Goal: Task Accomplishment & Management: Manage account settings

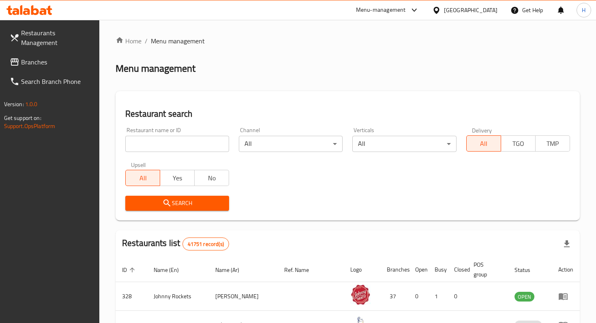
click at [30, 57] on span "Branches" at bounding box center [57, 62] width 72 height 10
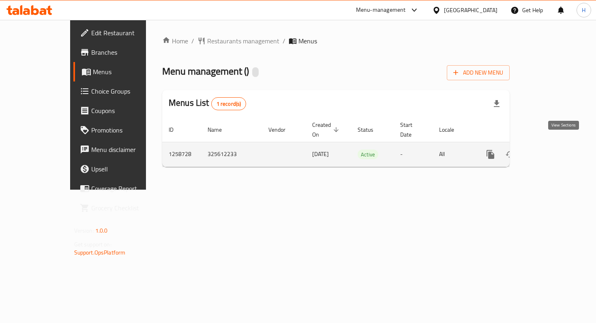
click at [553, 151] on icon "enhanced table" at bounding box center [548, 154] width 7 height 7
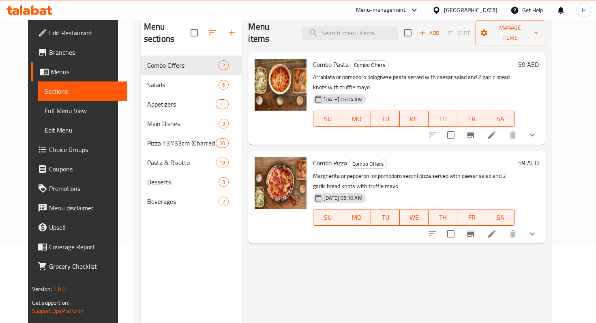
scroll to position [78, 0]
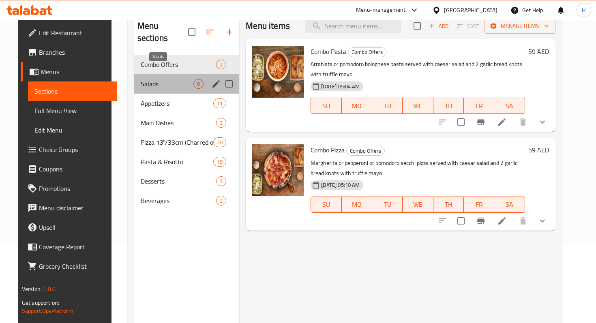
click at [162, 79] on span "Salads" at bounding box center [167, 84] width 53 height 10
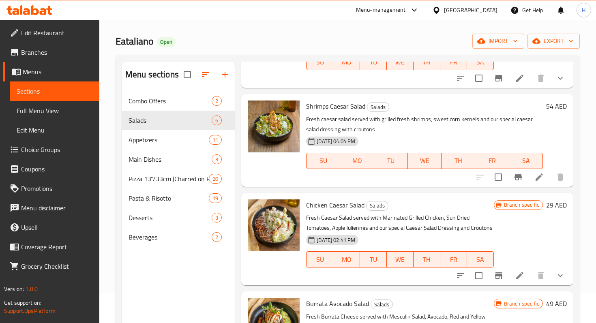
scroll to position [26, 0]
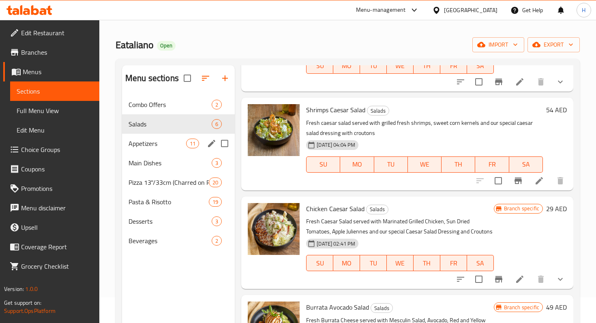
click at [154, 140] on span "Appetizers" at bounding box center [158, 144] width 58 height 10
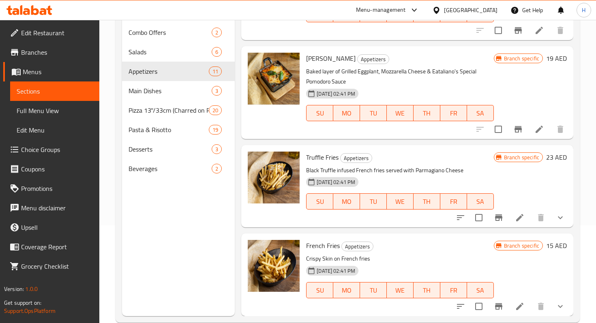
scroll to position [114, 0]
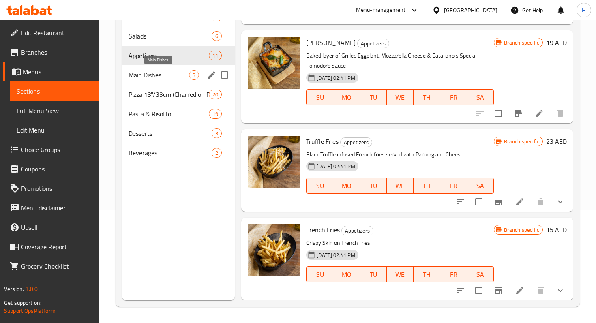
click at [150, 73] on span "Main Dishes" at bounding box center [159, 75] width 60 height 10
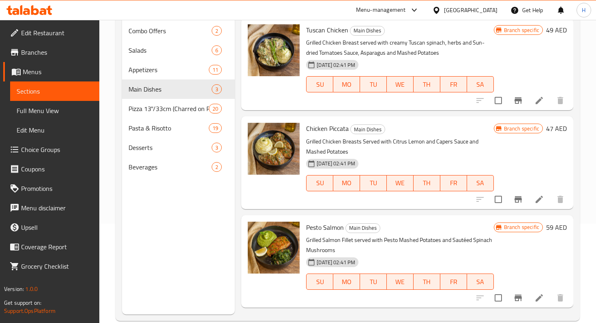
scroll to position [114, 0]
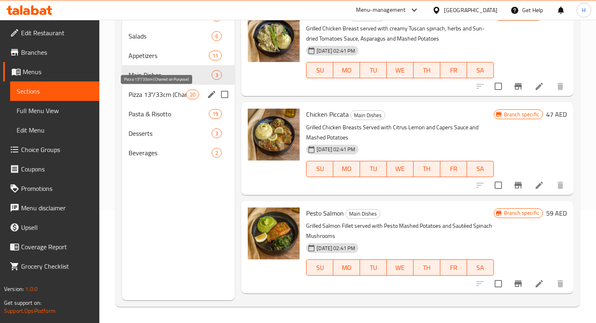
click at [161, 96] on span "Pizza 13''/33cm (Charred on Purpose)" at bounding box center [158, 95] width 58 height 10
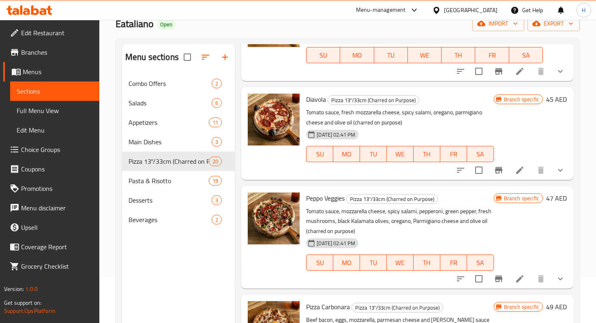
scroll to position [114, 0]
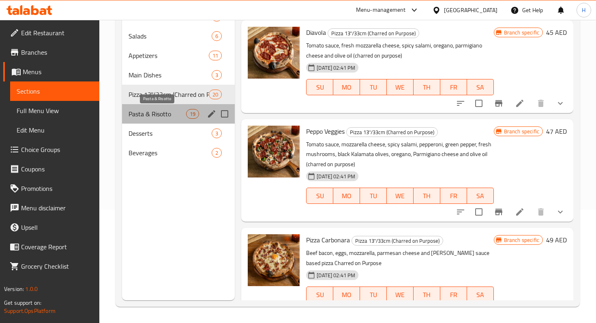
click at [144, 113] on span "Pasta & Risotto" at bounding box center [158, 114] width 58 height 10
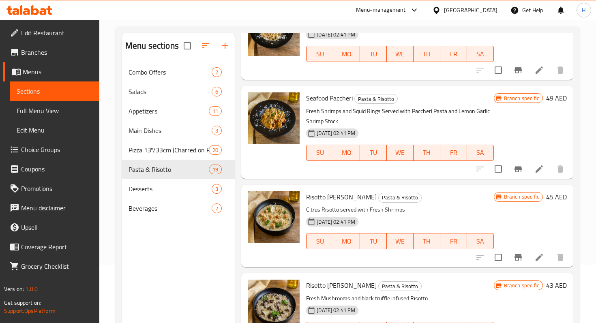
scroll to position [114, 0]
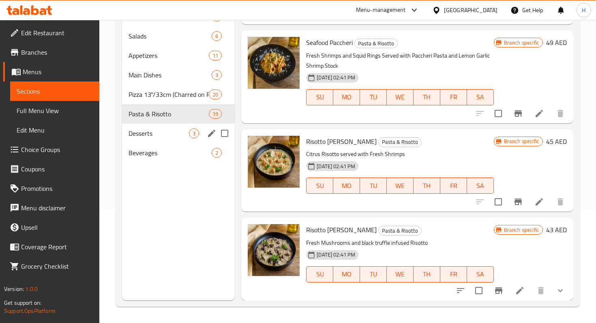
click at [170, 137] on span "Desserts" at bounding box center [159, 134] width 60 height 10
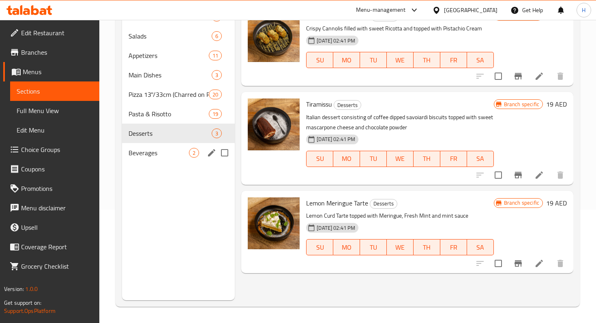
click at [148, 157] on span "Beverages" at bounding box center [159, 153] width 60 height 10
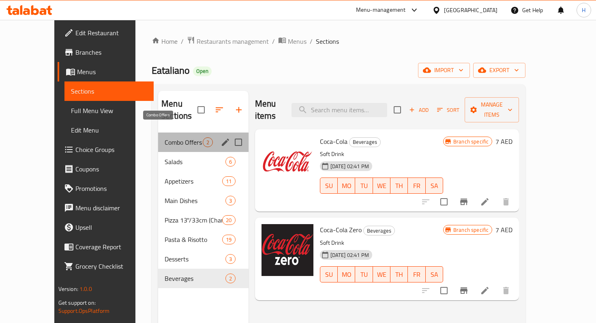
click at [179, 137] on span "Combo Offers" at bounding box center [184, 142] width 38 height 10
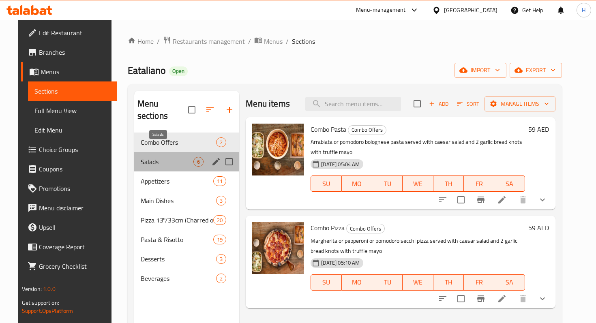
click at [169, 157] on span "Salads" at bounding box center [167, 162] width 53 height 10
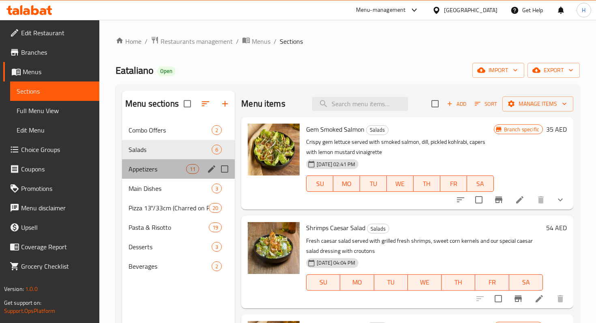
click at [165, 160] on div "Appetizers 11" at bounding box center [178, 168] width 113 height 19
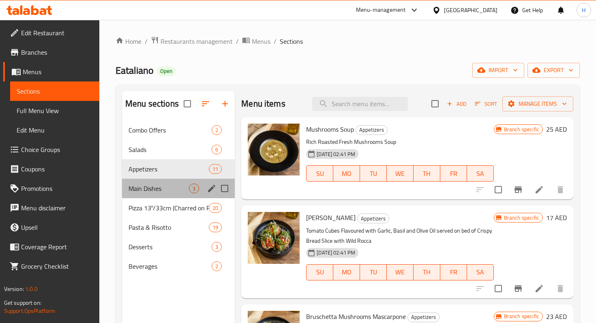
click at [162, 183] on div "Main Dishes 3" at bounding box center [178, 188] width 113 height 19
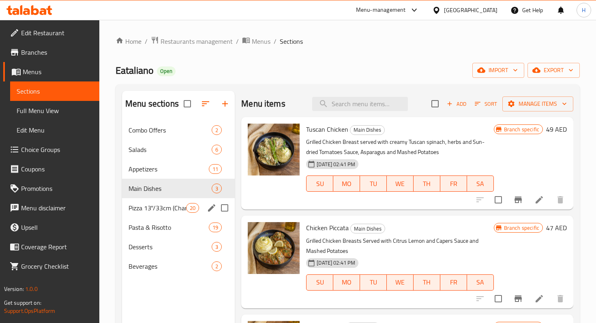
click at [160, 201] on div "Pizza 13''/33cm (Charred on Purpose) 20" at bounding box center [178, 207] width 113 height 19
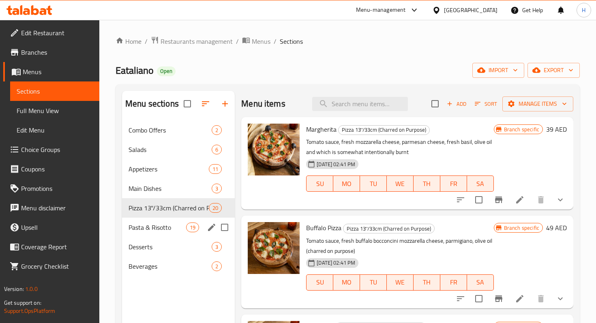
click at [159, 220] on div "Pasta & Risotto 19" at bounding box center [178, 227] width 113 height 19
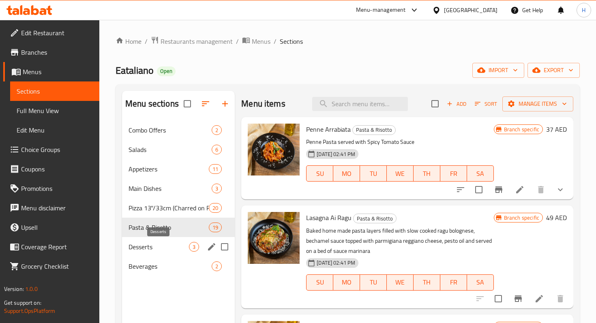
click at [154, 244] on span "Desserts" at bounding box center [159, 247] width 60 height 10
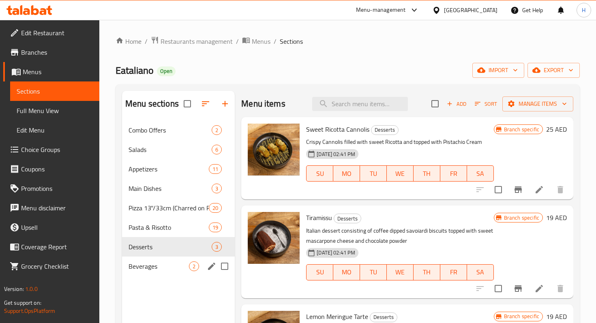
click at [151, 261] on div "Beverages 2" at bounding box center [178, 266] width 113 height 19
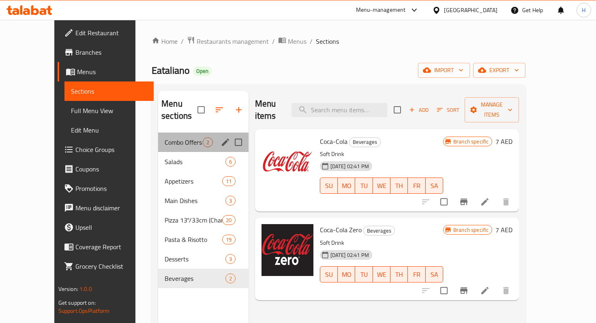
click at [158, 133] on div "Combo Offers 2" at bounding box center [203, 142] width 90 height 19
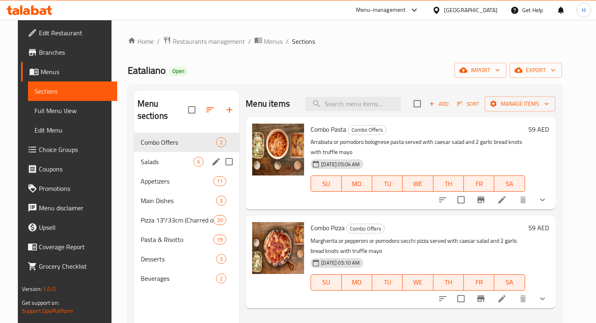
click at [154, 152] on div "Salads 6" at bounding box center [186, 161] width 105 height 19
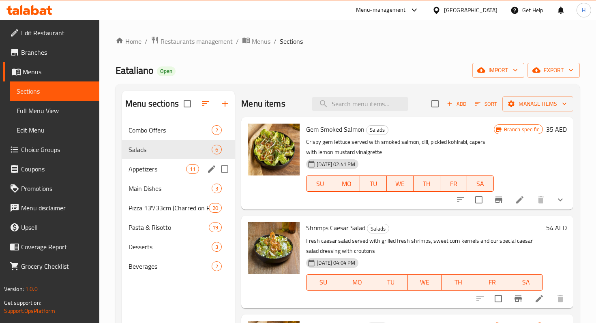
click at [153, 162] on div "Appetizers 11" at bounding box center [178, 168] width 113 height 19
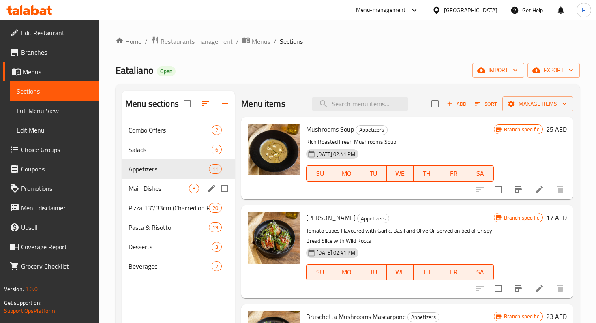
click at [153, 180] on div "Main Dishes 3" at bounding box center [178, 188] width 113 height 19
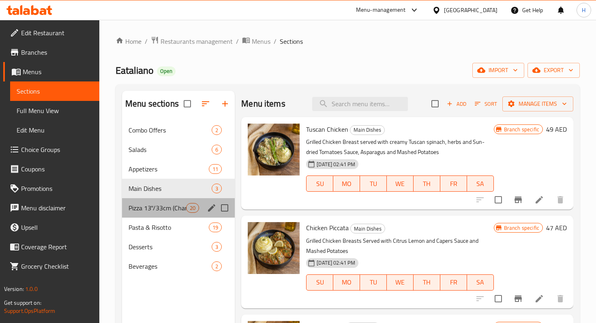
click at [152, 200] on div "Pizza 13''/33cm (Charred on Purpose) 20" at bounding box center [178, 207] width 113 height 19
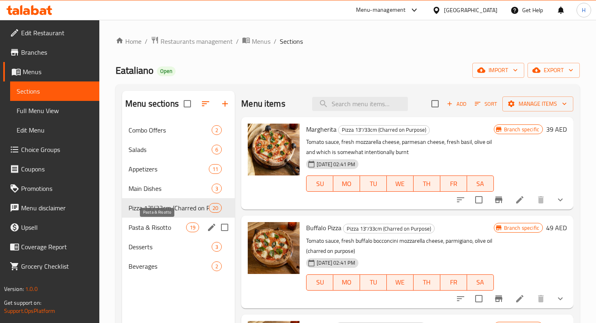
click at [152, 223] on span "Pasta & Risotto" at bounding box center [158, 228] width 58 height 10
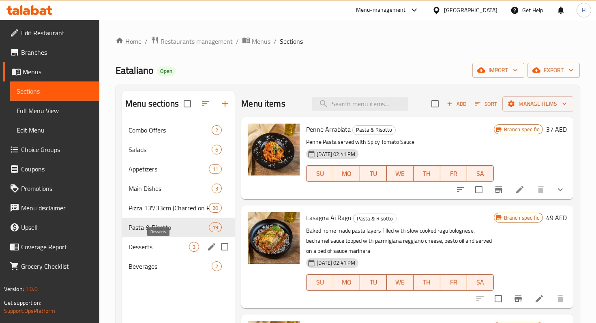
click at [152, 243] on span "Desserts" at bounding box center [159, 247] width 60 height 10
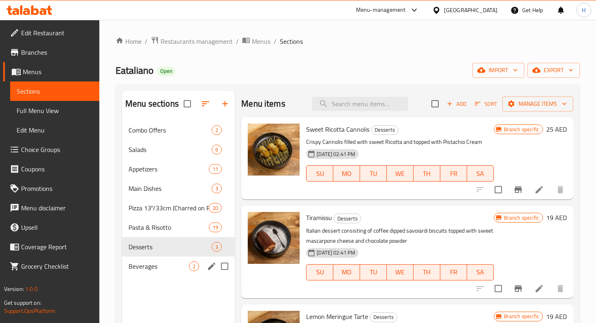
click at [152, 261] on div "Beverages 2" at bounding box center [178, 266] width 113 height 19
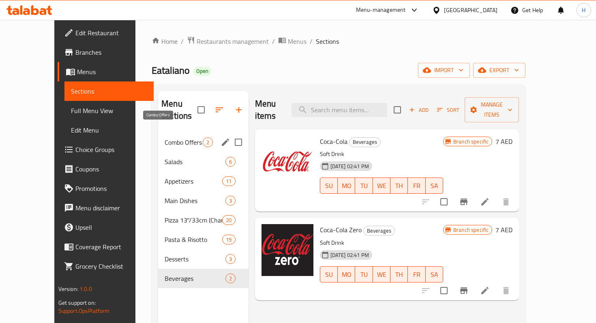
click at [165, 137] on span "Combo Offers" at bounding box center [184, 142] width 38 height 10
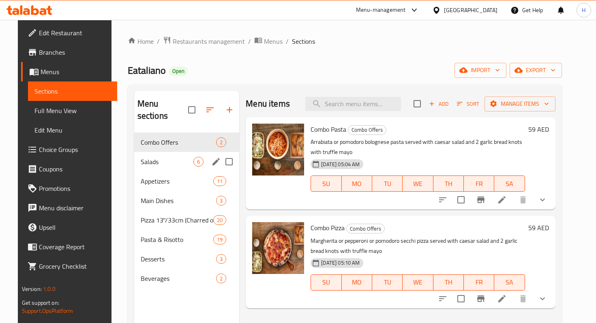
click at [159, 157] on span "Salads" at bounding box center [167, 162] width 53 height 10
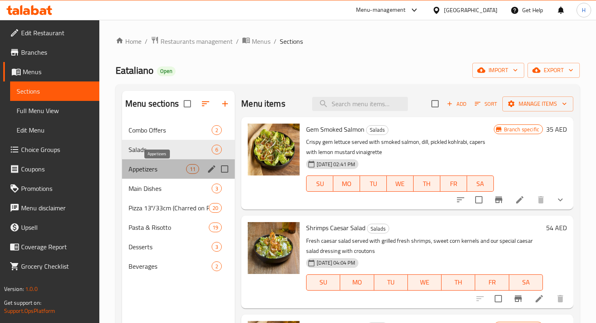
click at [159, 166] on span "Appetizers" at bounding box center [158, 169] width 58 height 10
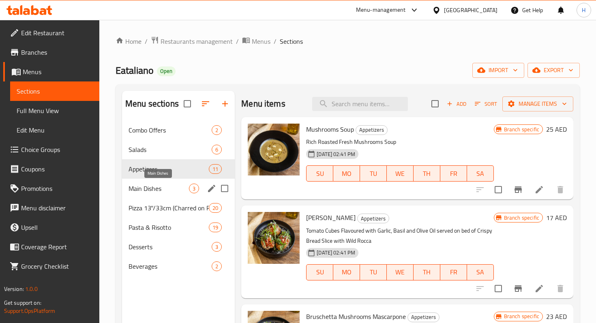
click at [157, 188] on span "Main Dishes" at bounding box center [159, 189] width 60 height 10
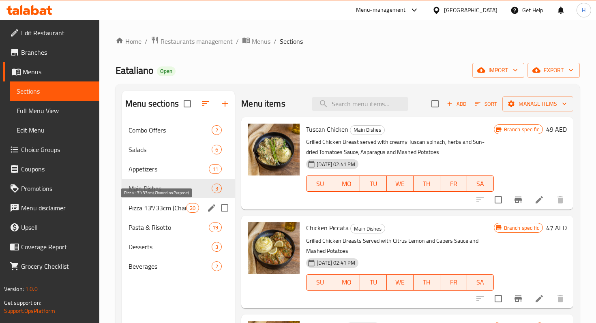
click at [156, 210] on span "Pizza 13''/33cm (Charred on Purpose)" at bounding box center [158, 208] width 58 height 10
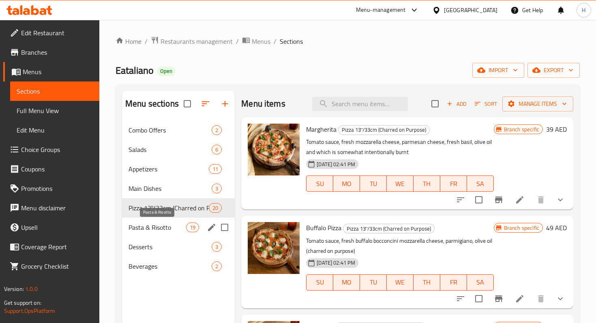
click at [152, 229] on span "Pasta & Risotto" at bounding box center [158, 228] width 58 height 10
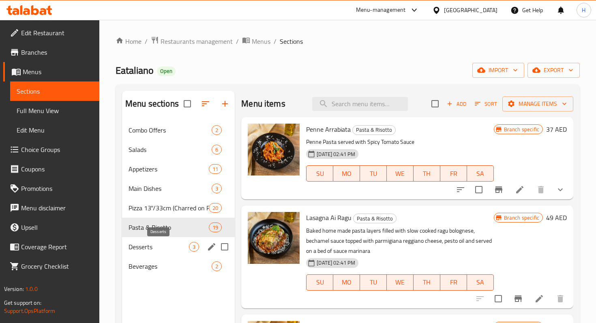
click at [150, 253] on div "Desserts 3" at bounding box center [178, 246] width 113 height 19
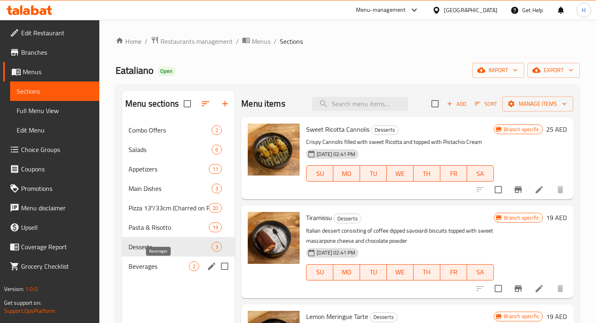
click at [147, 266] on span "Beverages" at bounding box center [159, 267] width 60 height 10
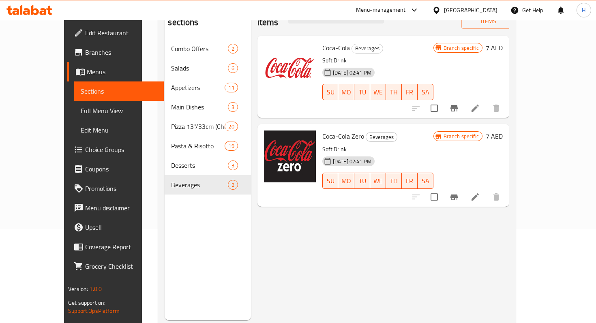
scroll to position [99, 0]
